Goal: Task Accomplishment & Management: Use online tool/utility

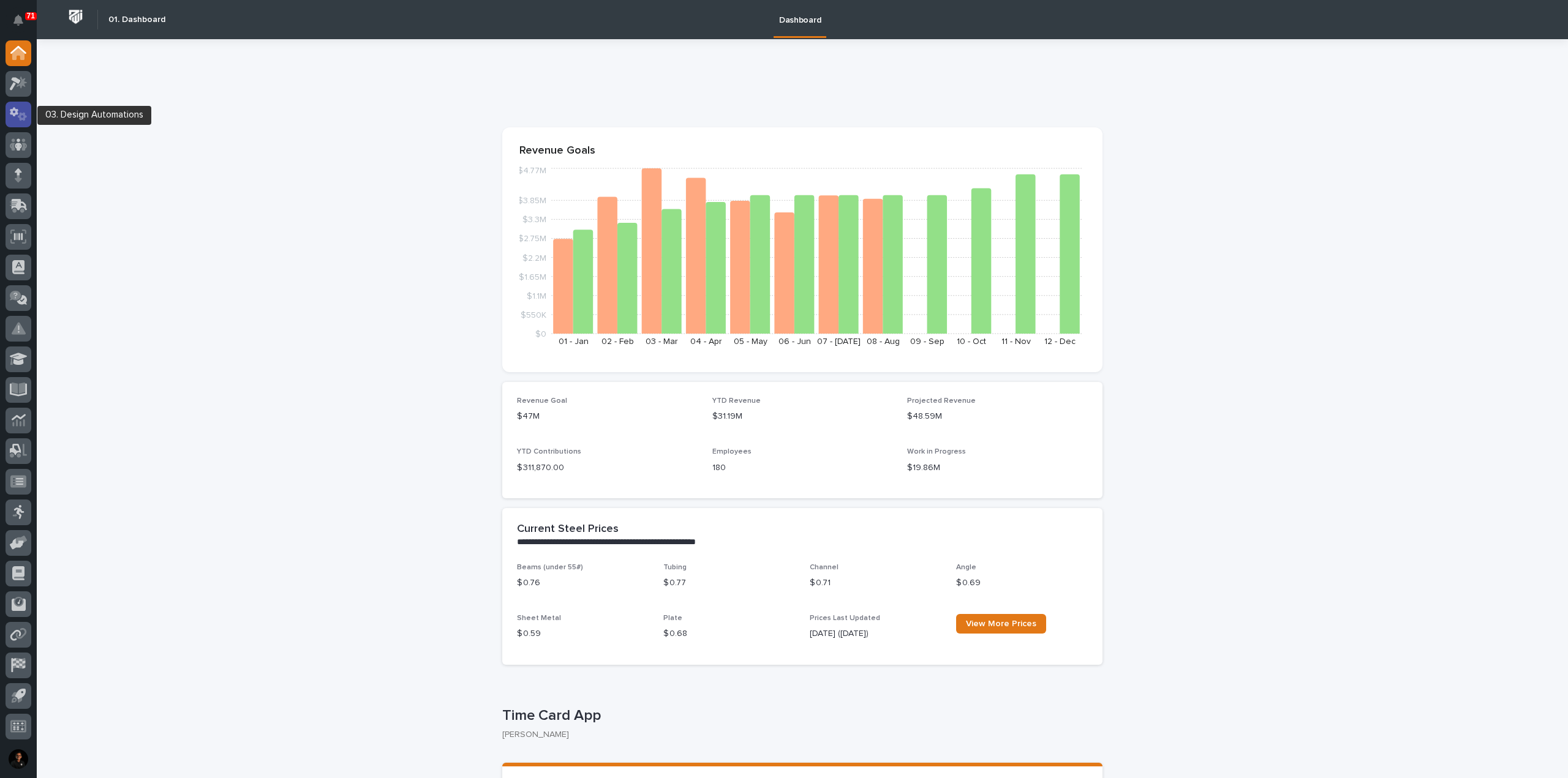
click at [20, 115] on icon at bounding box center [23, 116] width 9 height 9
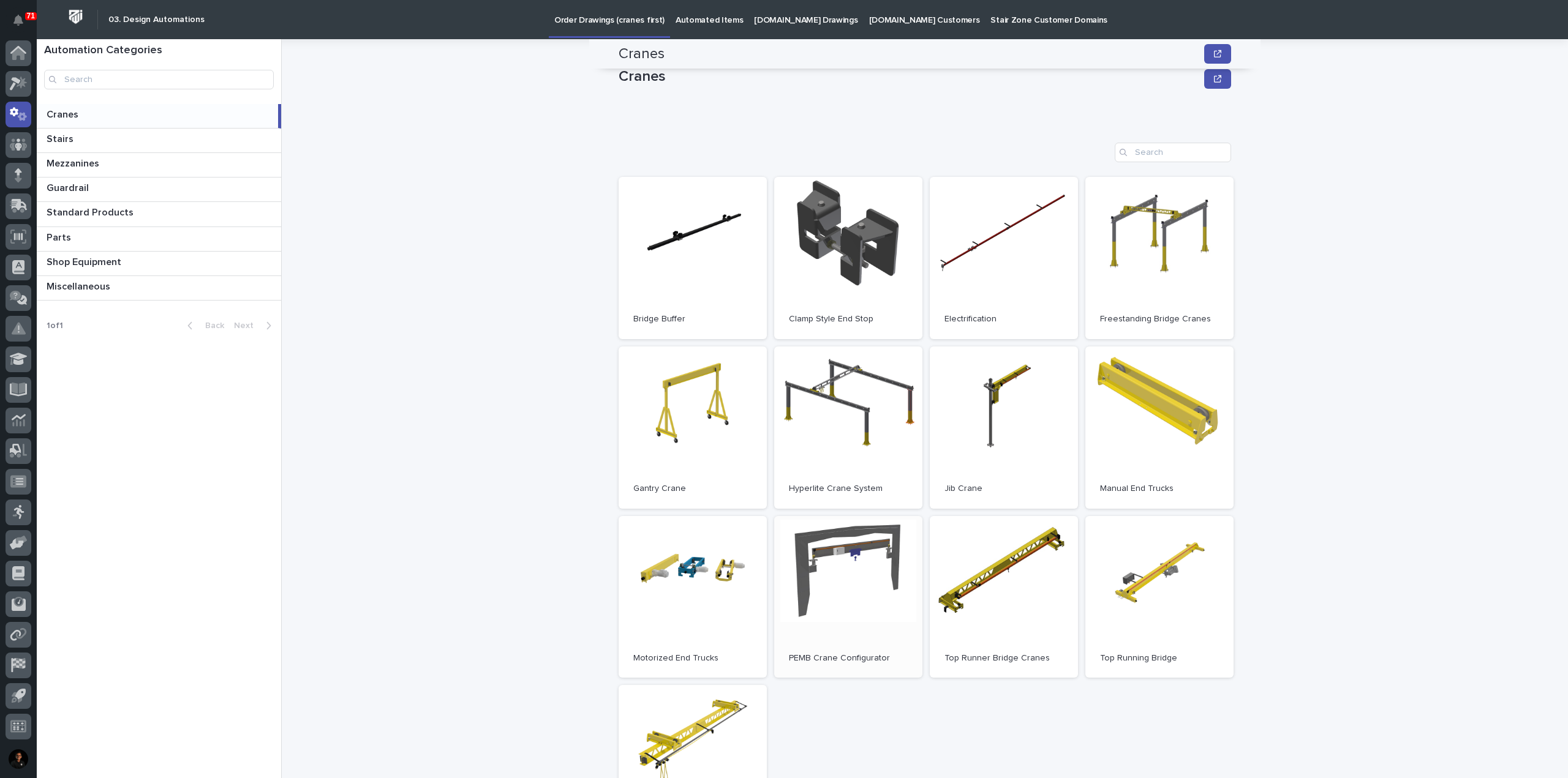
scroll to position [8, 0]
click at [681, 14] on p "Automated Items" at bounding box center [709, 13] width 68 height 26
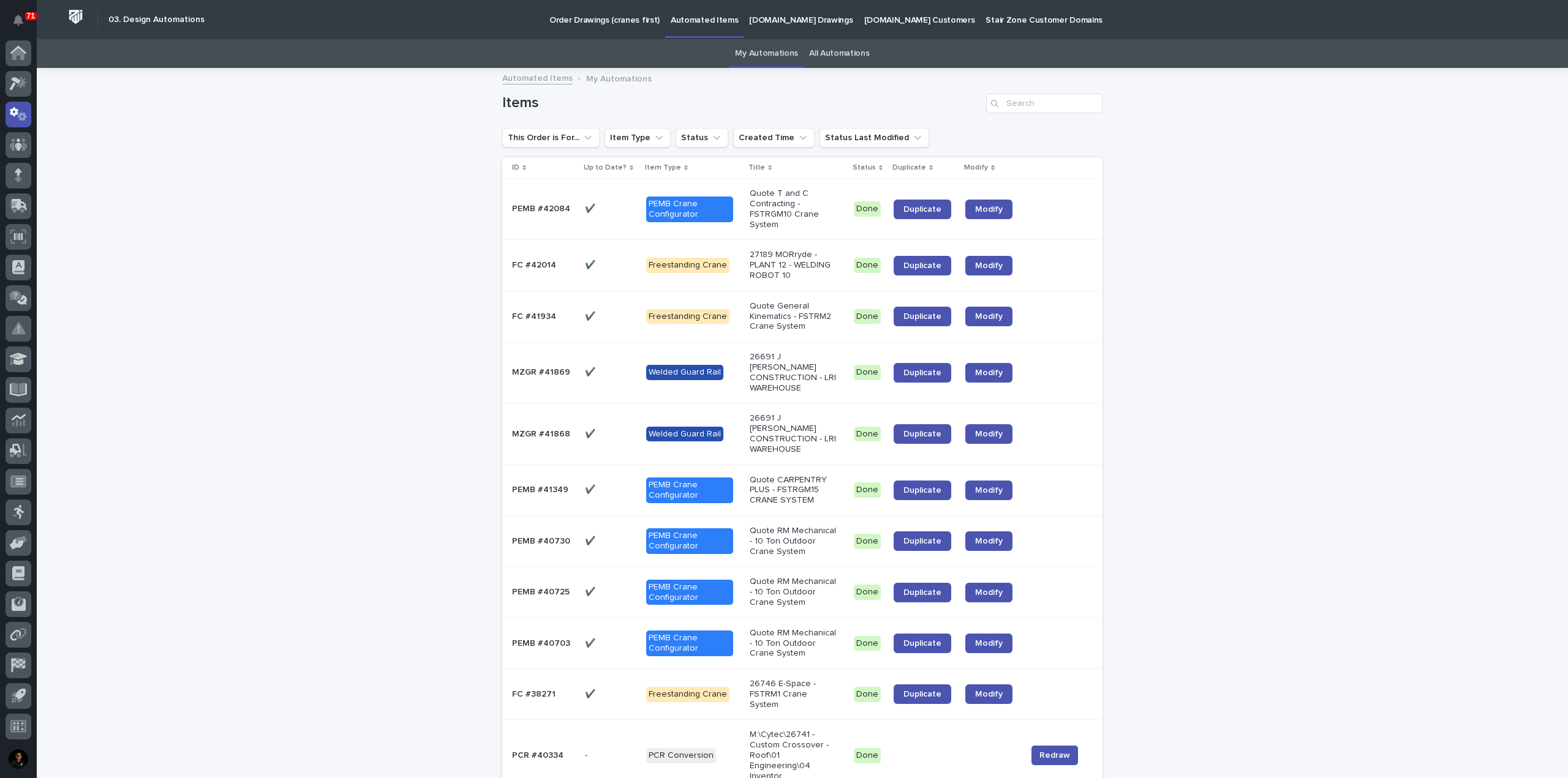
click at [839, 51] on link "All Automations" at bounding box center [839, 53] width 60 height 29
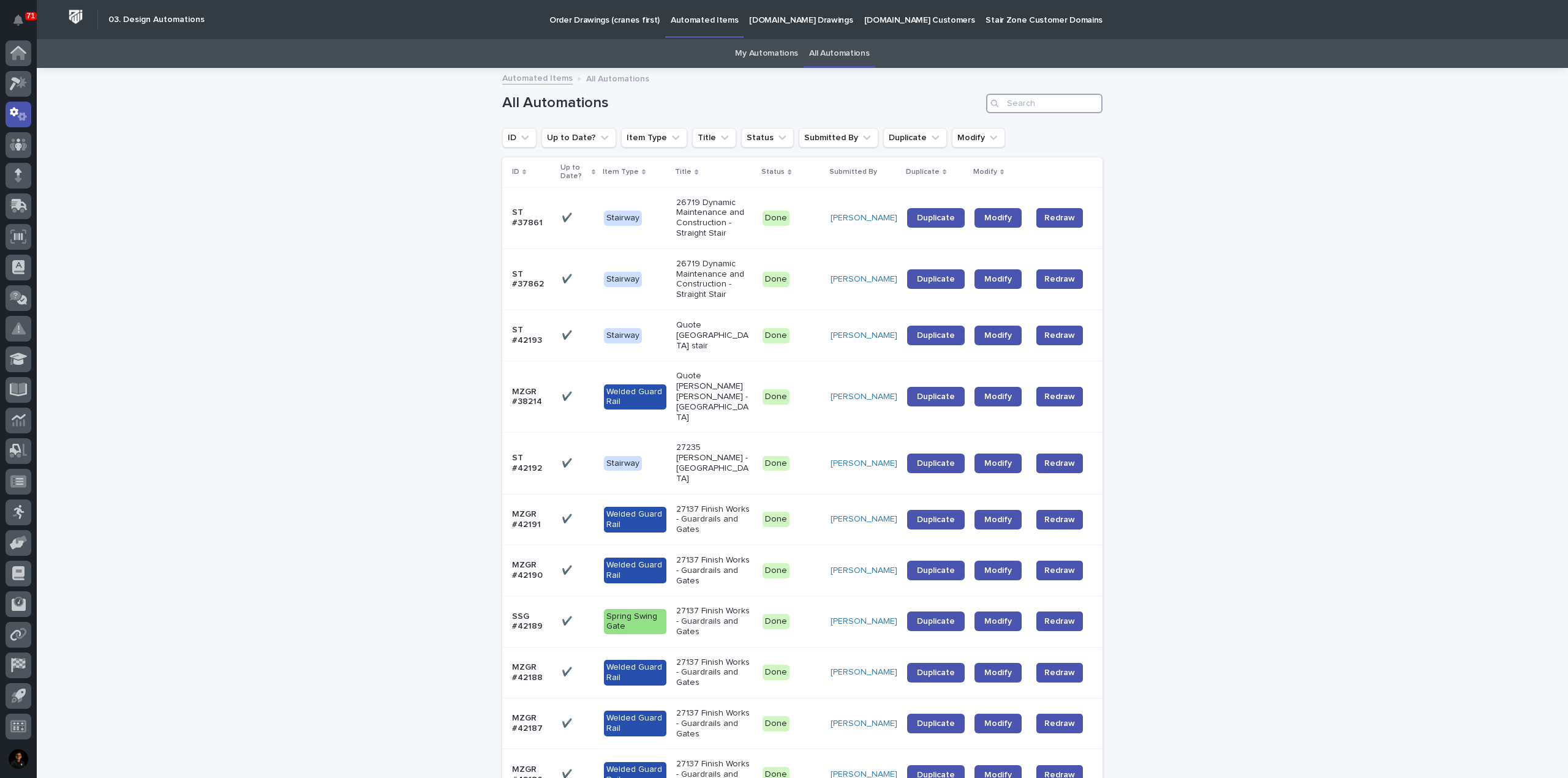
click at [1061, 109] on input "Search" at bounding box center [1045, 103] width 116 height 20
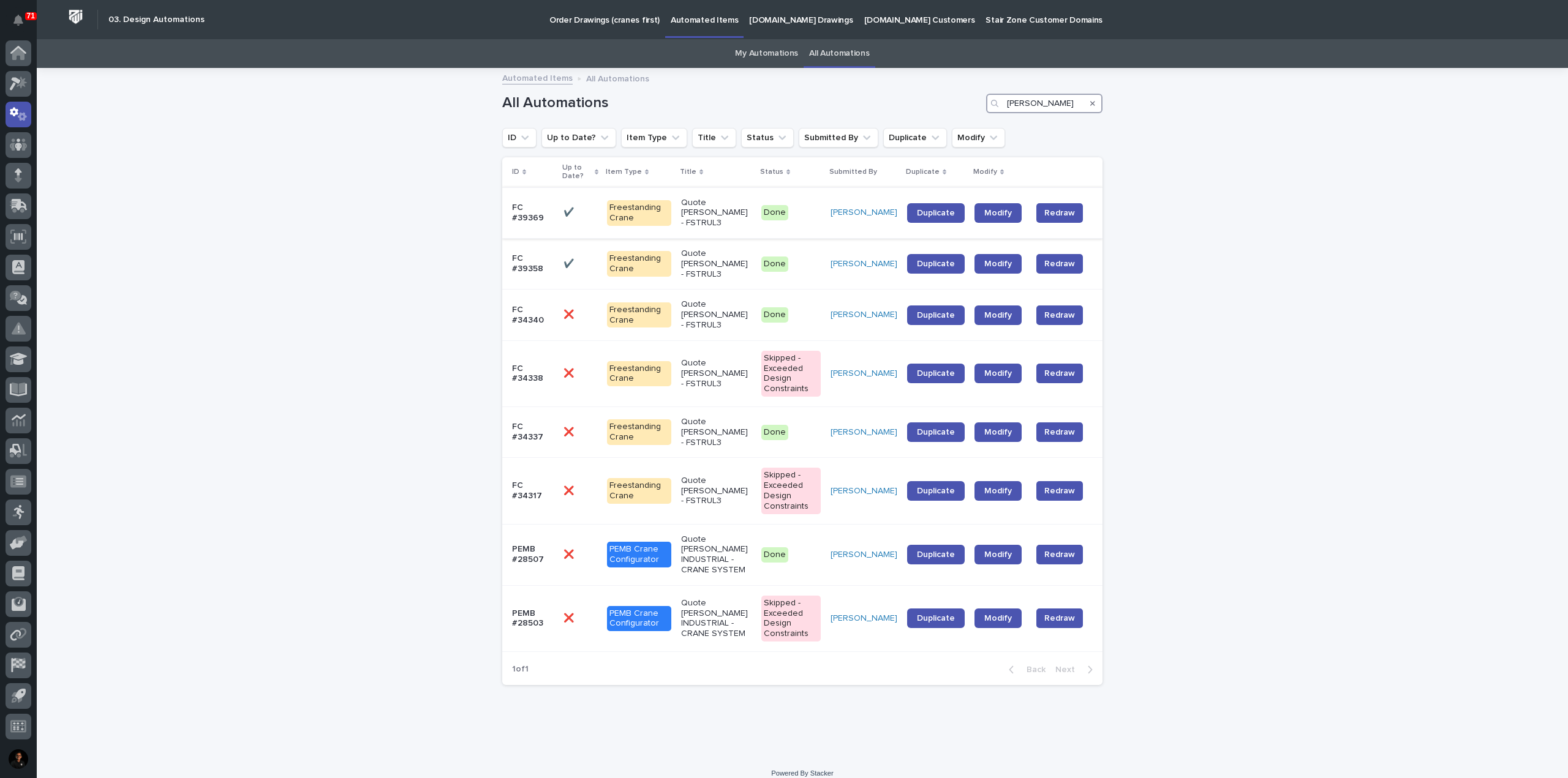
type input "[PERSON_NAME]"
click at [534, 226] on td "FC #39369" at bounding box center [531, 212] width 57 height 51
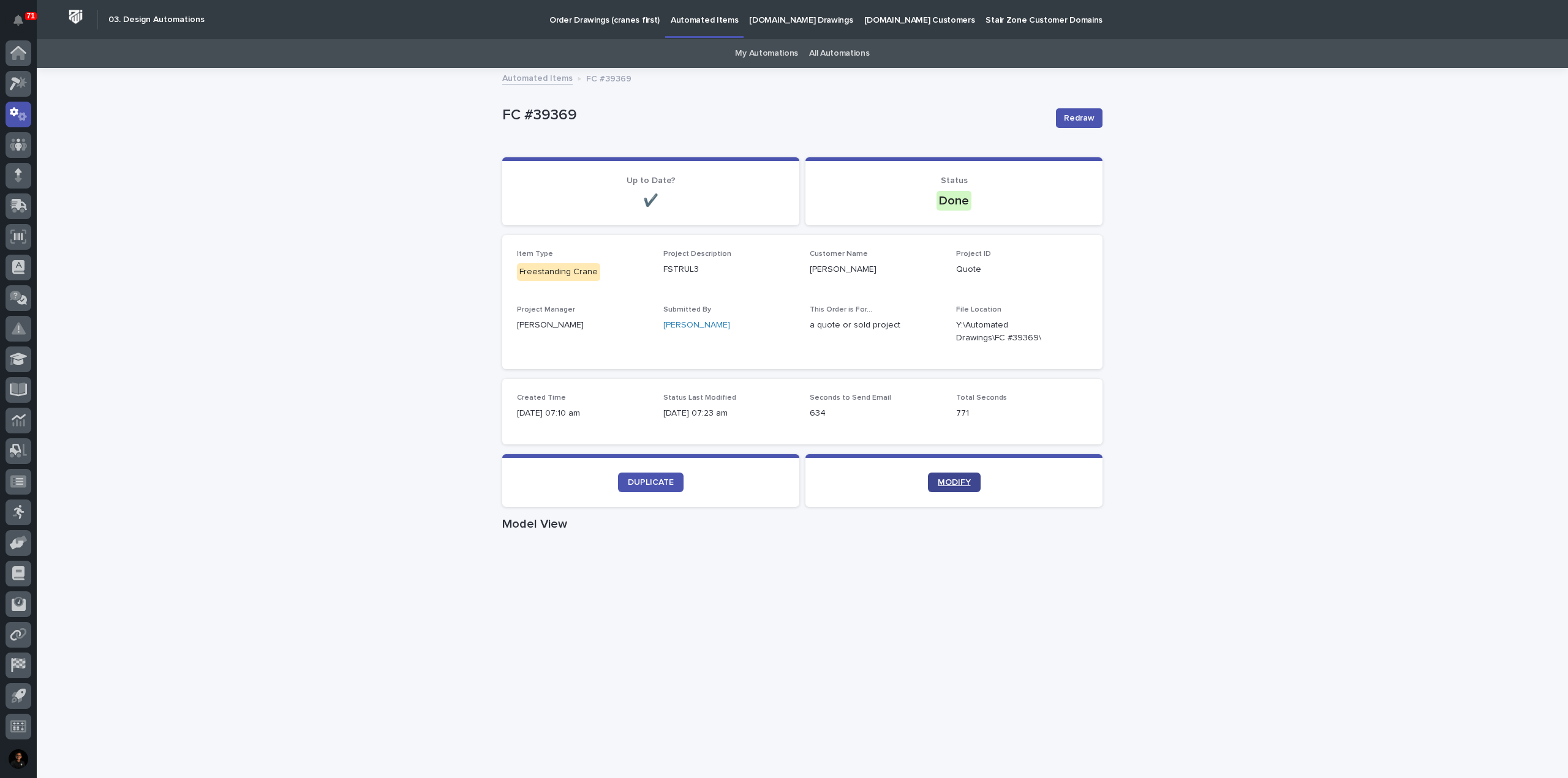
click at [957, 490] on link "MODIFY" at bounding box center [953, 483] width 53 height 20
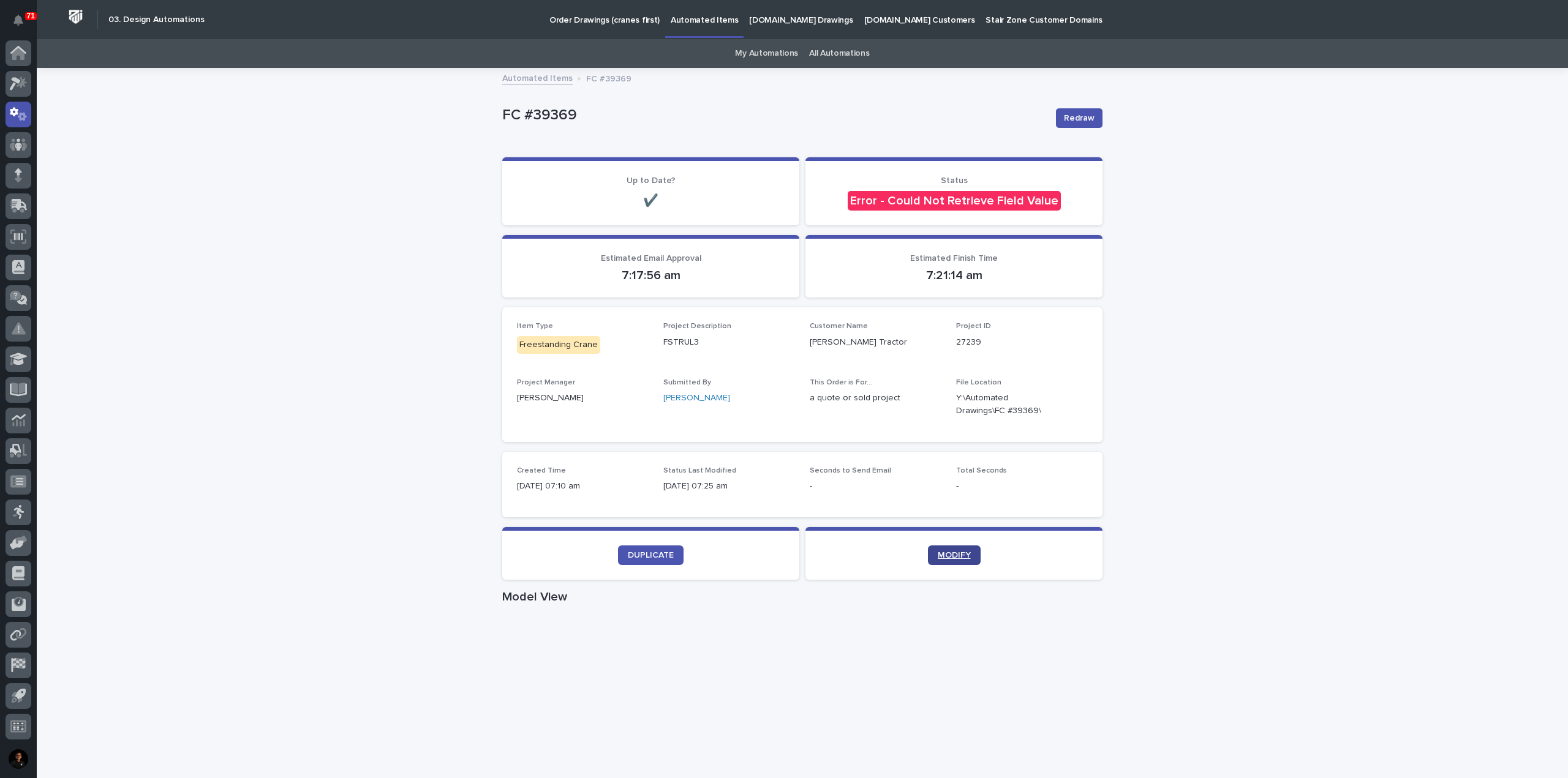
click at [958, 556] on span "MODIFY" at bounding box center [954, 555] width 33 height 9
